Goal: Obtain resource: Download file/media

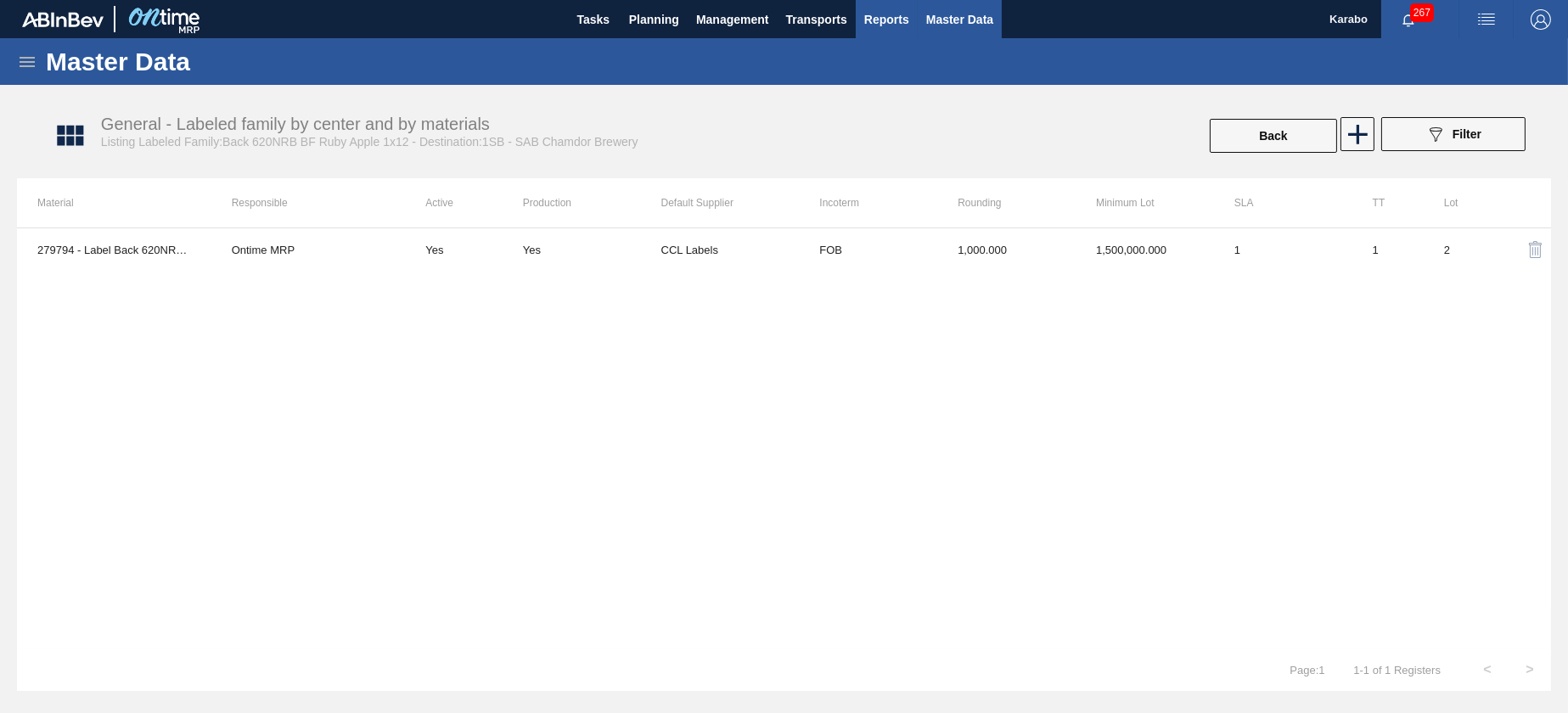
click at [865, 22] on span "Reports" at bounding box center [887, 19] width 45 height 21
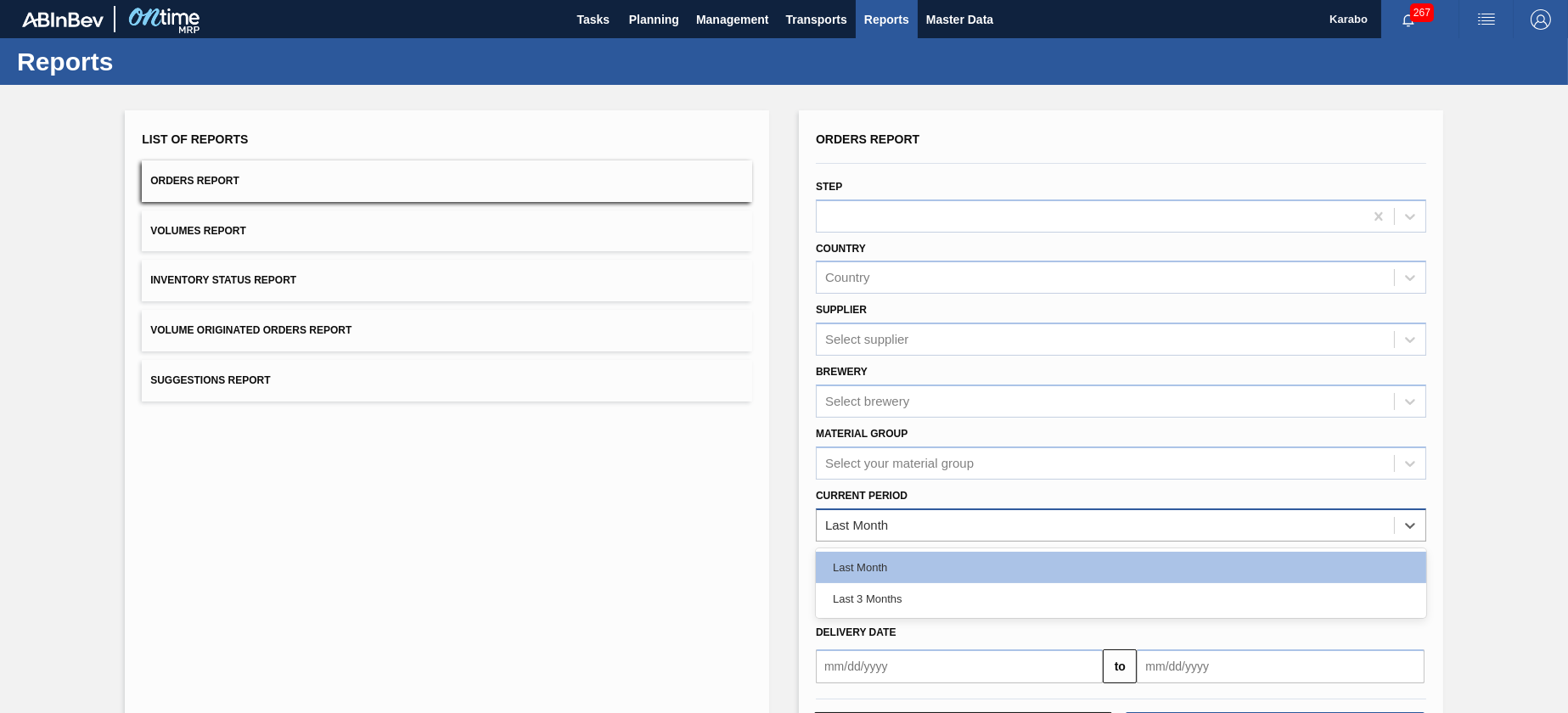
click at [1070, 520] on div "Last Month" at bounding box center [1104, 525] width 577 height 25
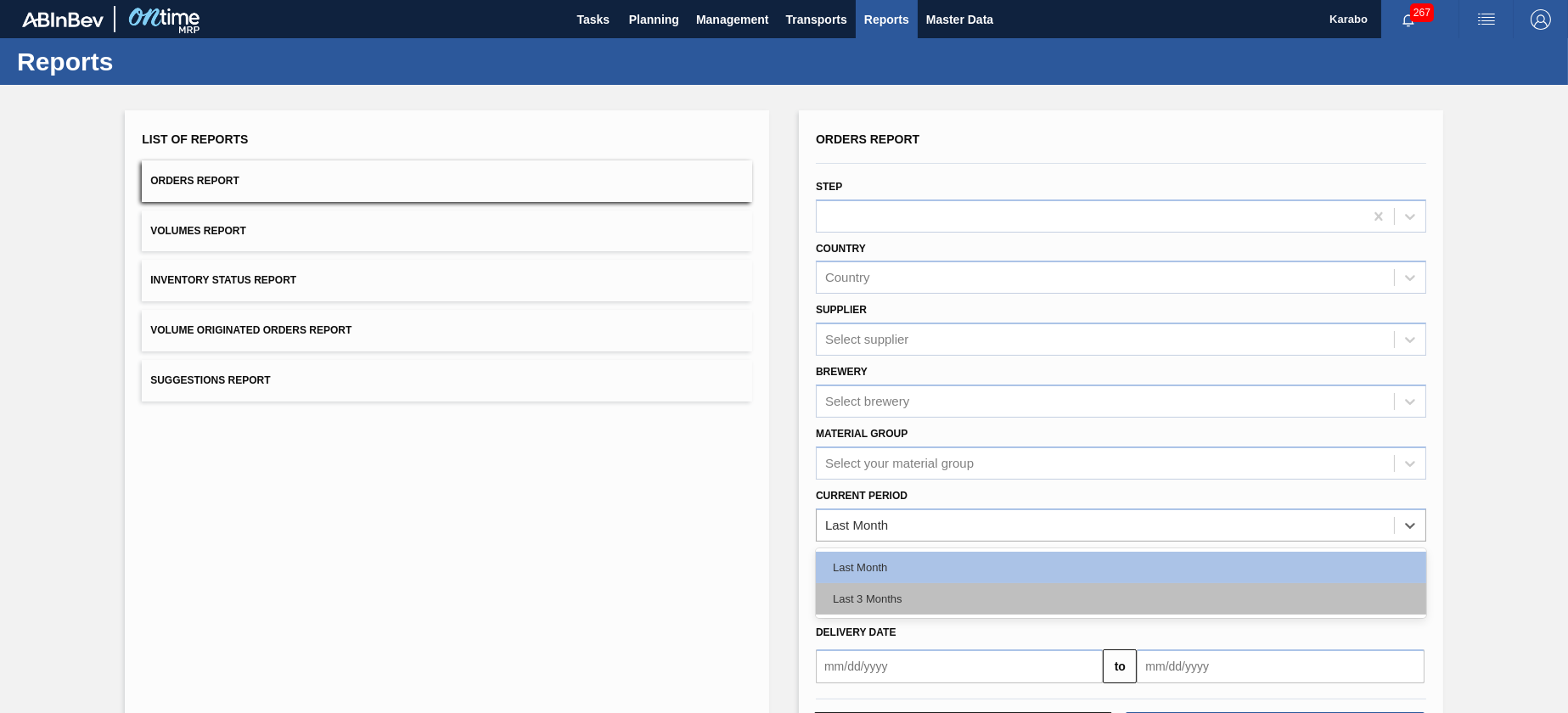
click at [987, 601] on div "Last 3 Months" at bounding box center [1121, 599] width 610 height 32
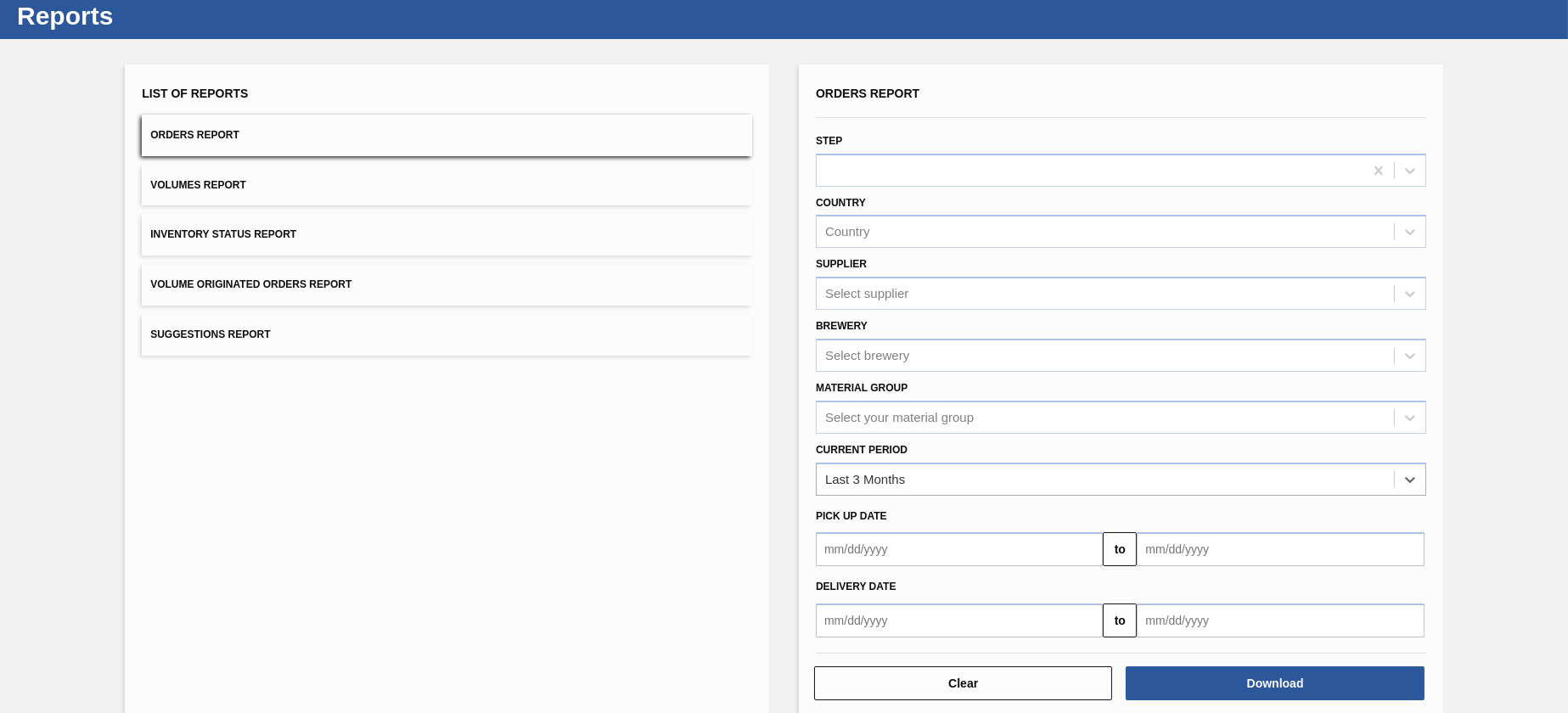
scroll to position [71, 0]
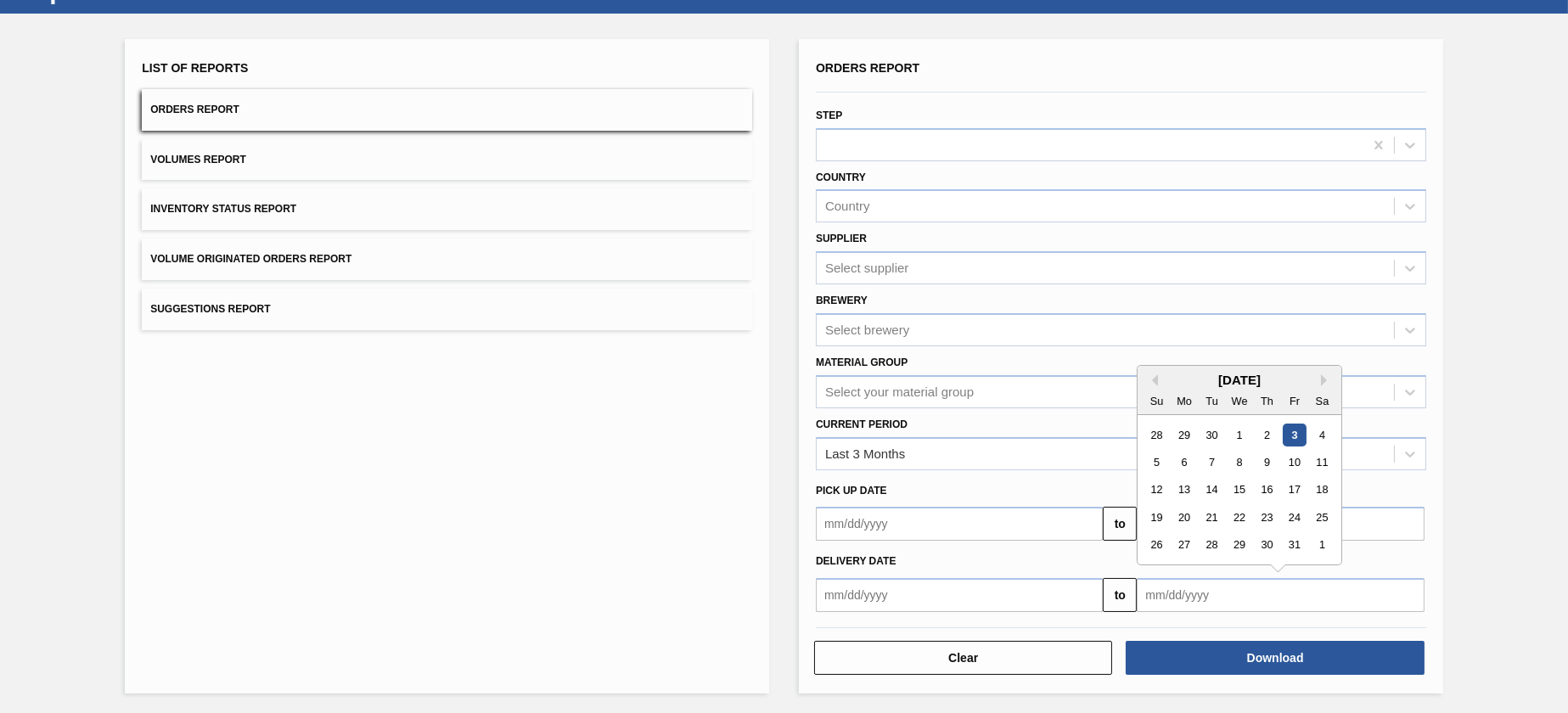
click at [1214, 589] on input "text" at bounding box center [1280, 595] width 286 height 33
click at [1152, 379] on button "Previous Month" at bounding box center [1152, 380] width 12 height 12
click at [1219, 515] on div "23" at bounding box center [1211, 517] width 23 height 23
type input "[DATE]"
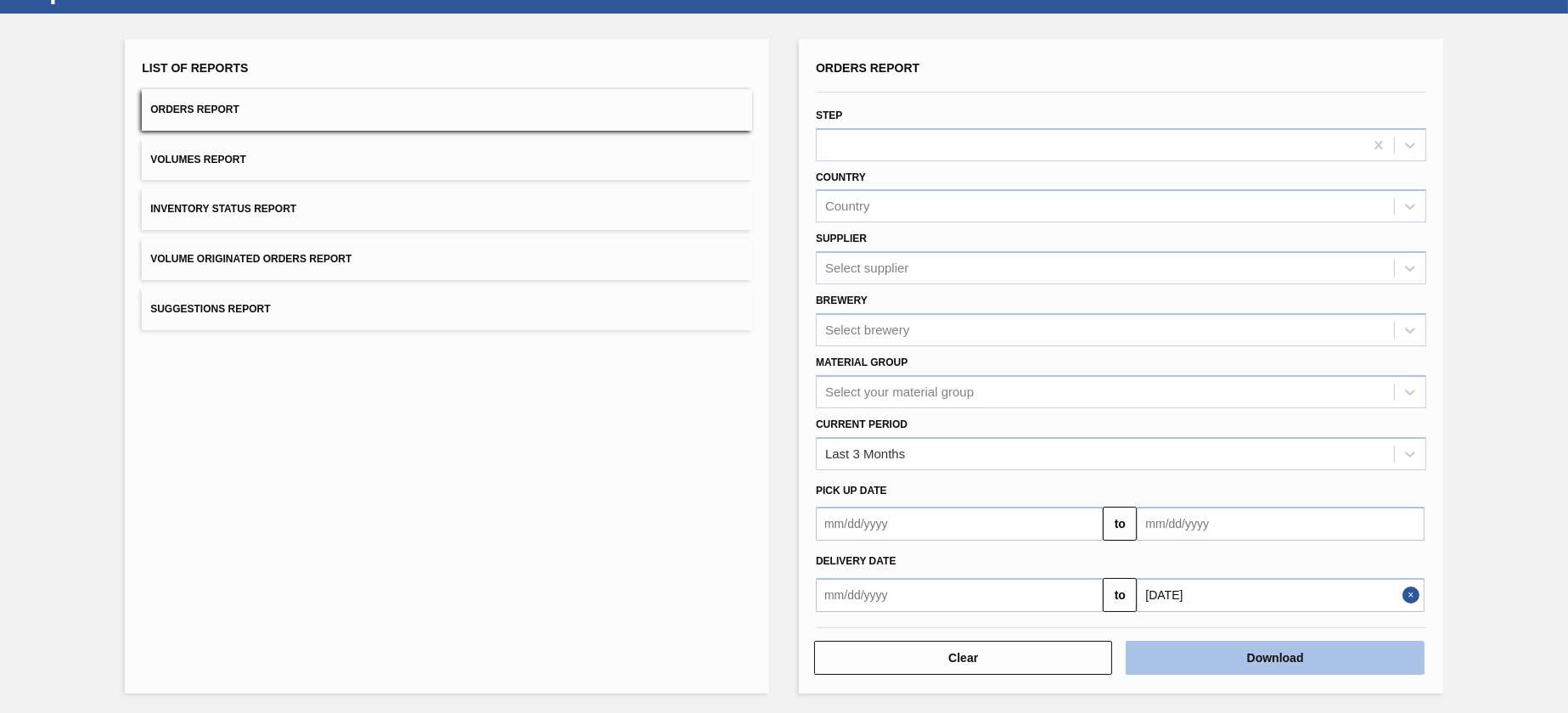
click at [1298, 647] on button "Download" at bounding box center [1274, 658] width 298 height 33
